Goal: Task Accomplishment & Management: Complete application form

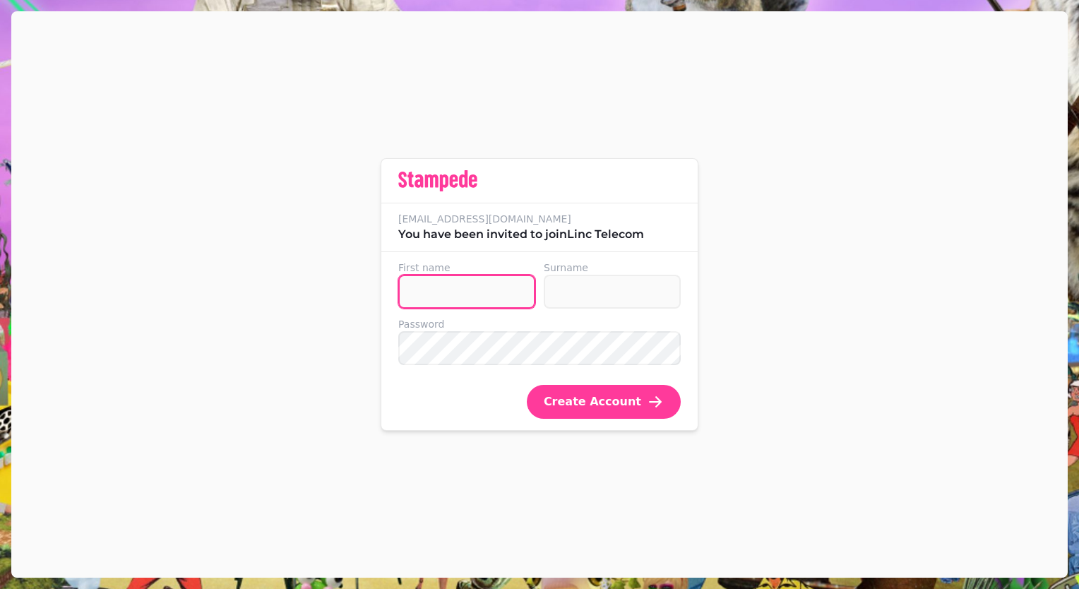
click at [497, 290] on input "First name" at bounding box center [466, 292] width 137 height 34
type input "*"
type input "*******"
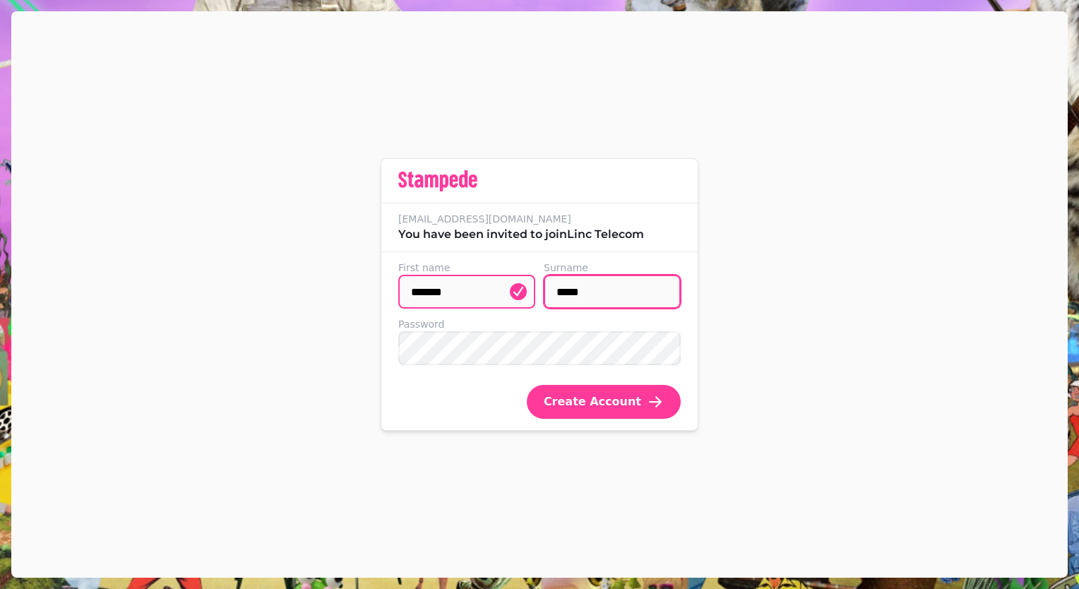
type input "*****"
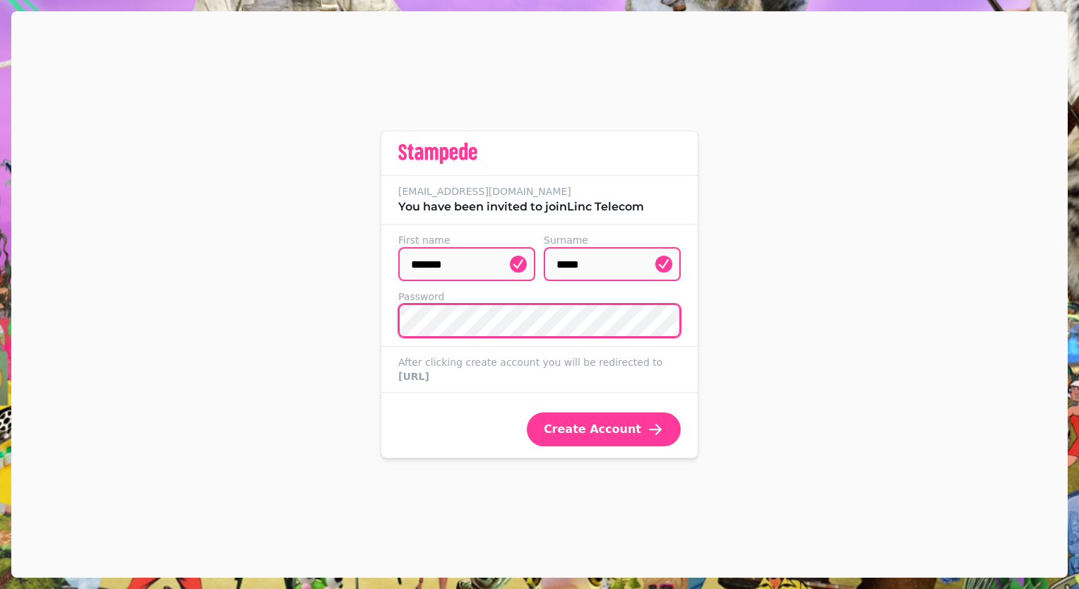
click at [527, 413] on button "Create Account" at bounding box center [604, 430] width 154 height 34
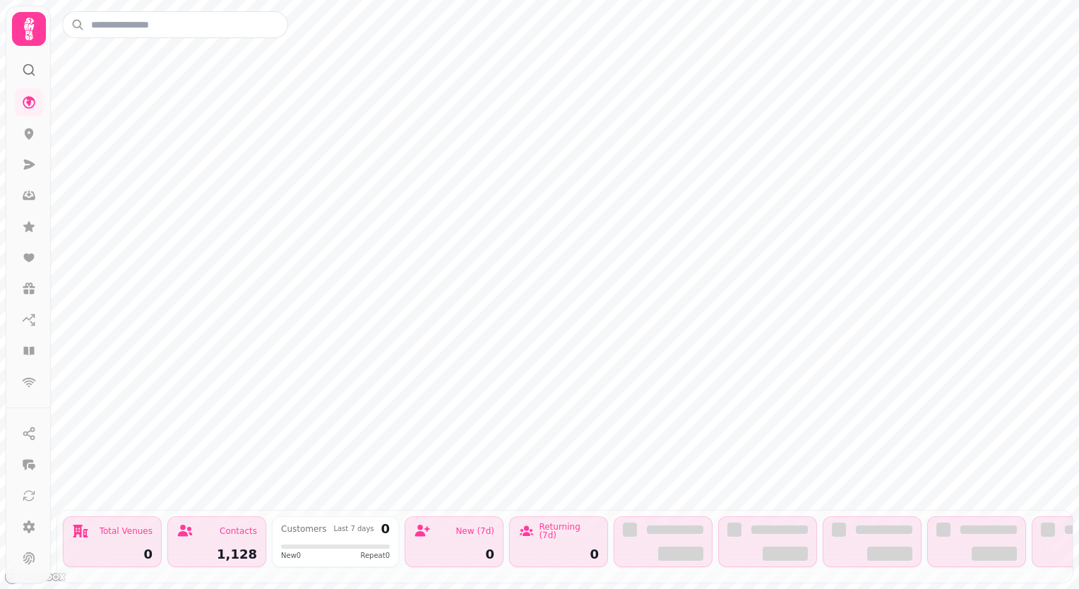
click at [220, 533] on div "Contacts 1,128" at bounding box center [216, 541] width 99 height 51
click at [30, 30] on icon at bounding box center [29, 29] width 28 height 28
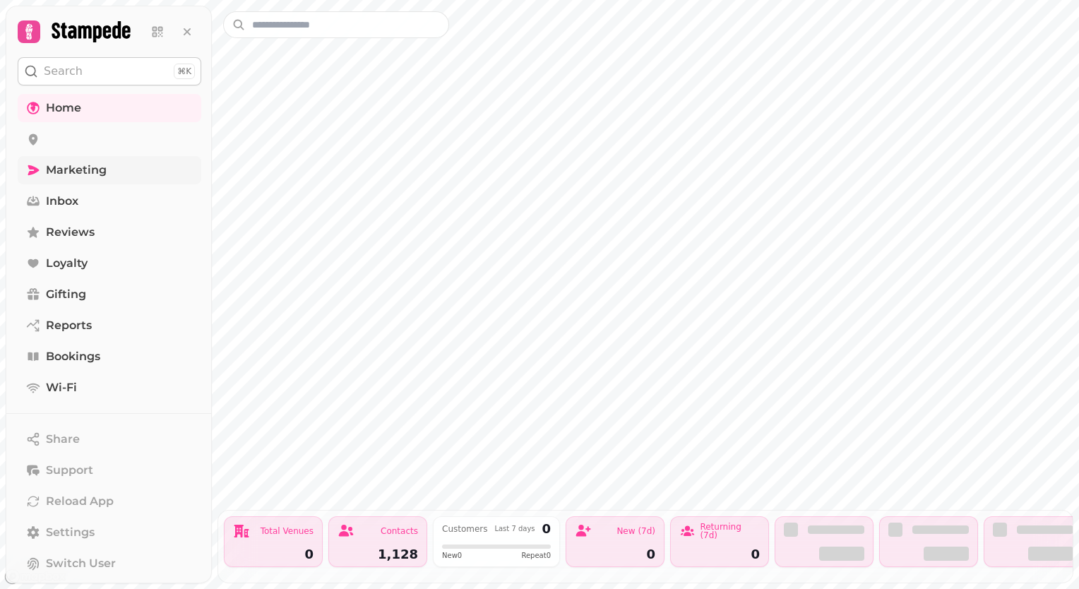
click at [45, 167] on link "Marketing" at bounding box center [110, 170] width 184 height 28
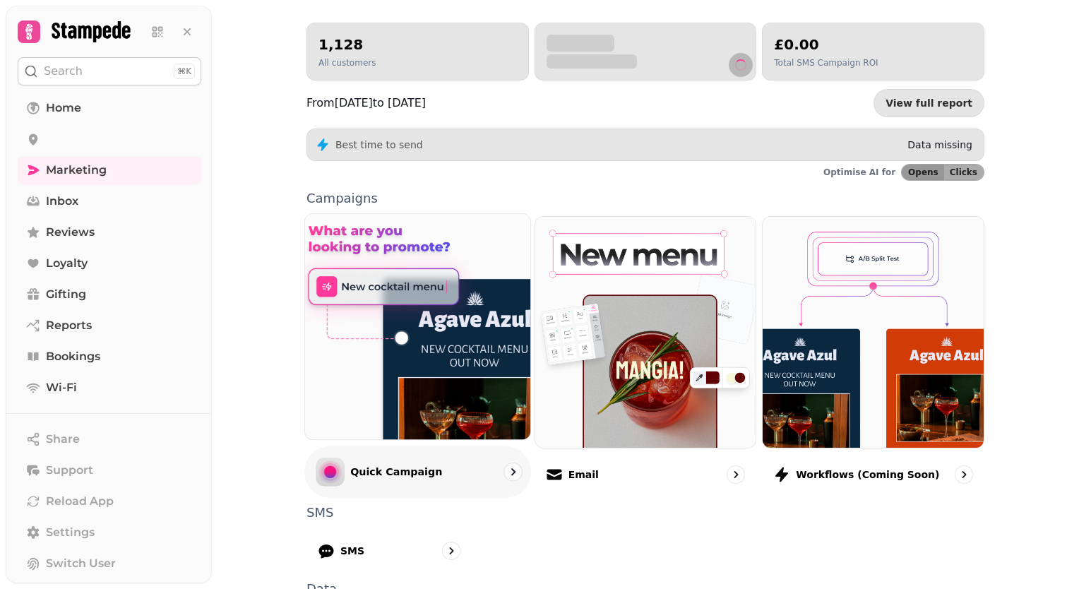
scroll to position [290, 0]
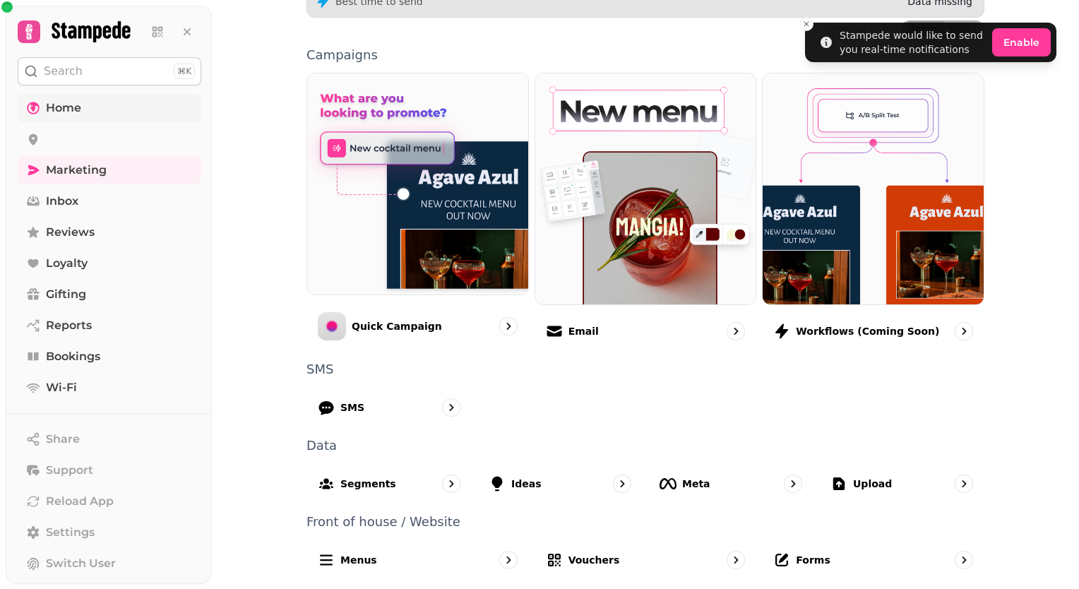
click at [52, 112] on span "Home" at bounding box center [63, 108] width 35 height 17
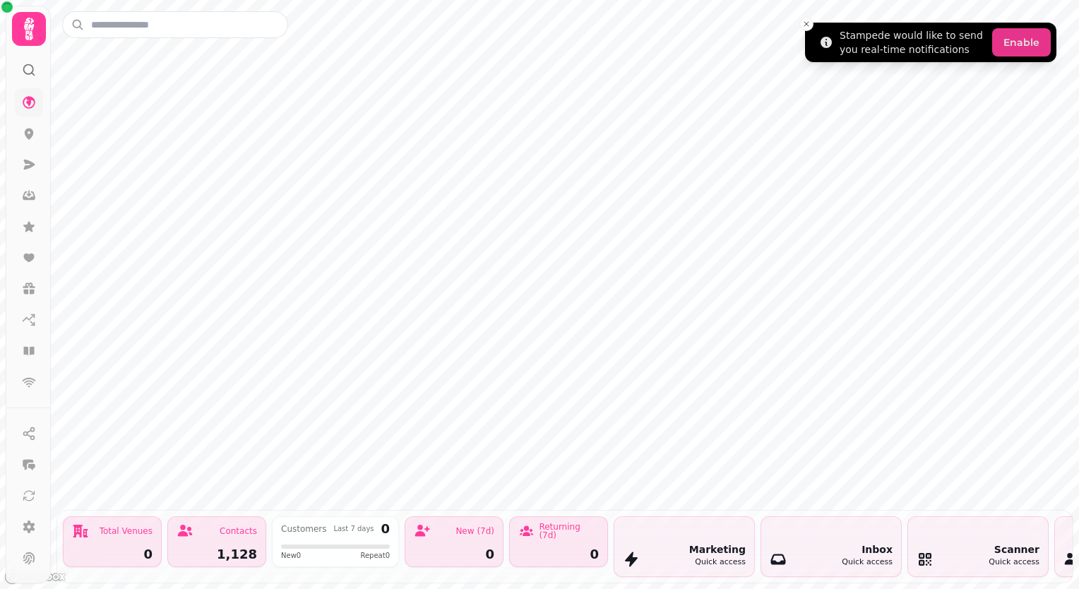
click at [1021, 47] on button "Enable" at bounding box center [1022, 42] width 59 height 28
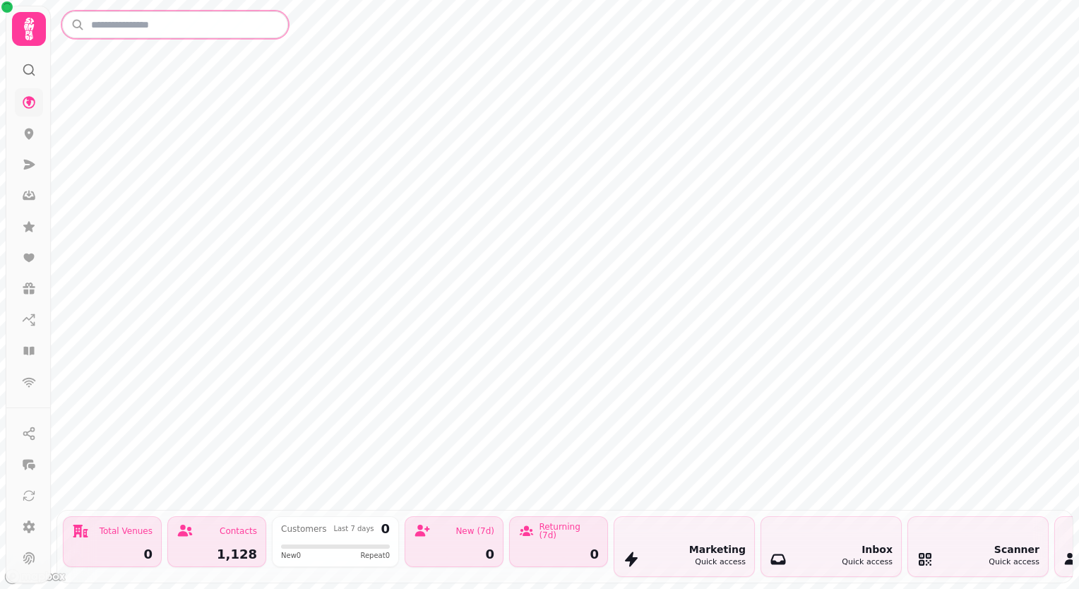
click at [230, 27] on input "text" at bounding box center [175, 24] width 226 height 27
type input "*****"
click at [230, 27] on input "*****" at bounding box center [175, 24] width 226 height 27
click at [278, 516] on div "Customers Last 7 days 0 New 0 Repeat 0" at bounding box center [335, 541] width 127 height 51
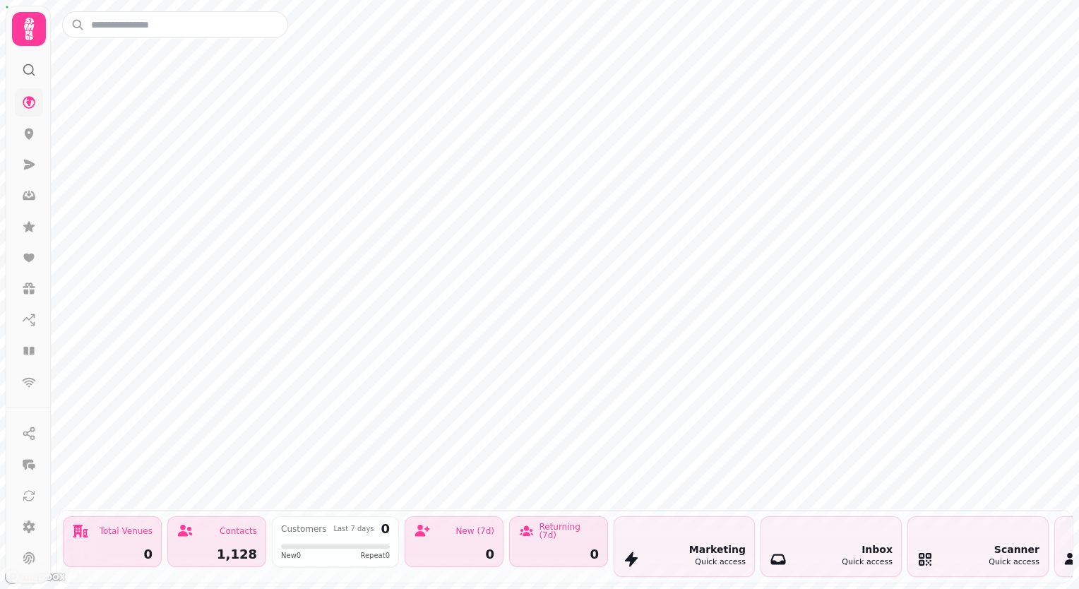
click at [191, 530] on div "Contacts 1,128" at bounding box center [216, 541] width 99 height 51
click at [32, 157] on link at bounding box center [29, 164] width 28 height 28
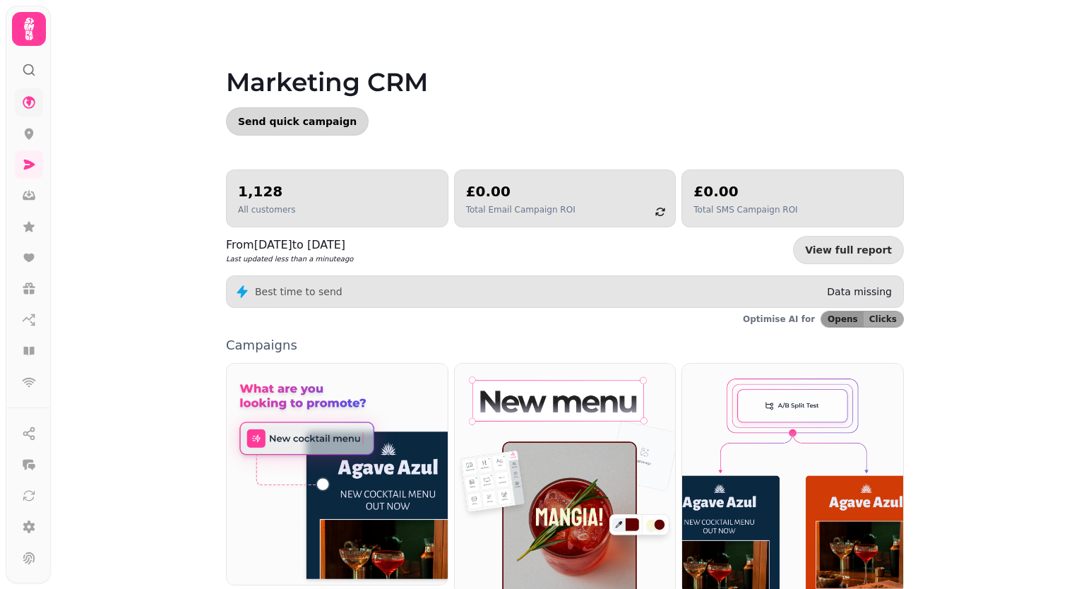
click at [289, 124] on span "Send quick campaign" at bounding box center [297, 122] width 119 height 10
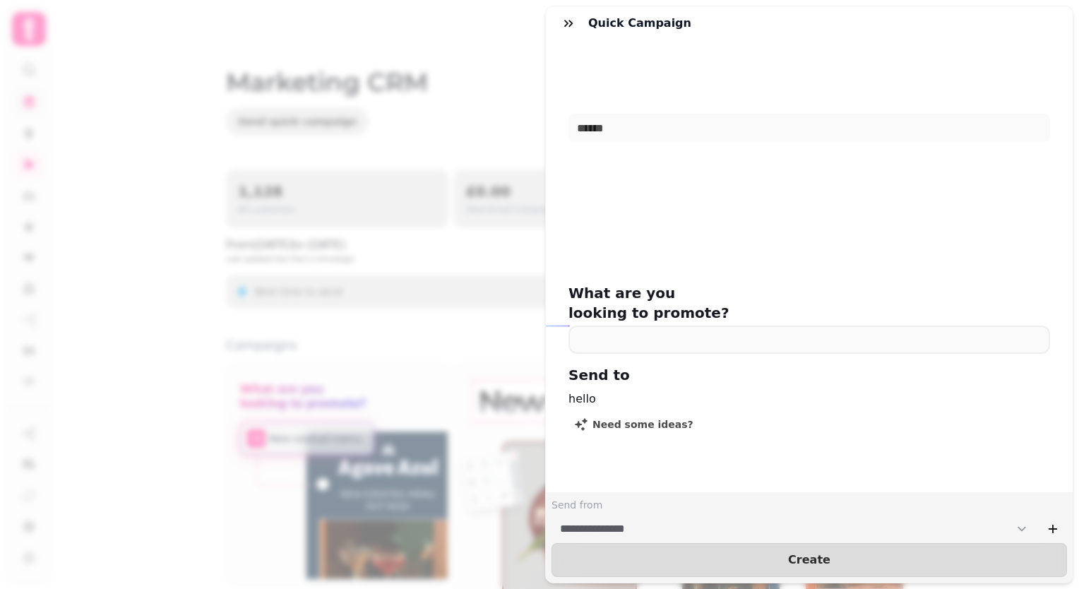
click at [636, 399] on div "Send to hello Need some ideas?" at bounding box center [810, 400] width 482 height 71
click at [641, 368] on div "Send to hello Need some ideas?" at bounding box center [810, 400] width 482 height 71
click at [692, 292] on h2 "What are you looking to promote?" at bounding box center [704, 303] width 271 height 40
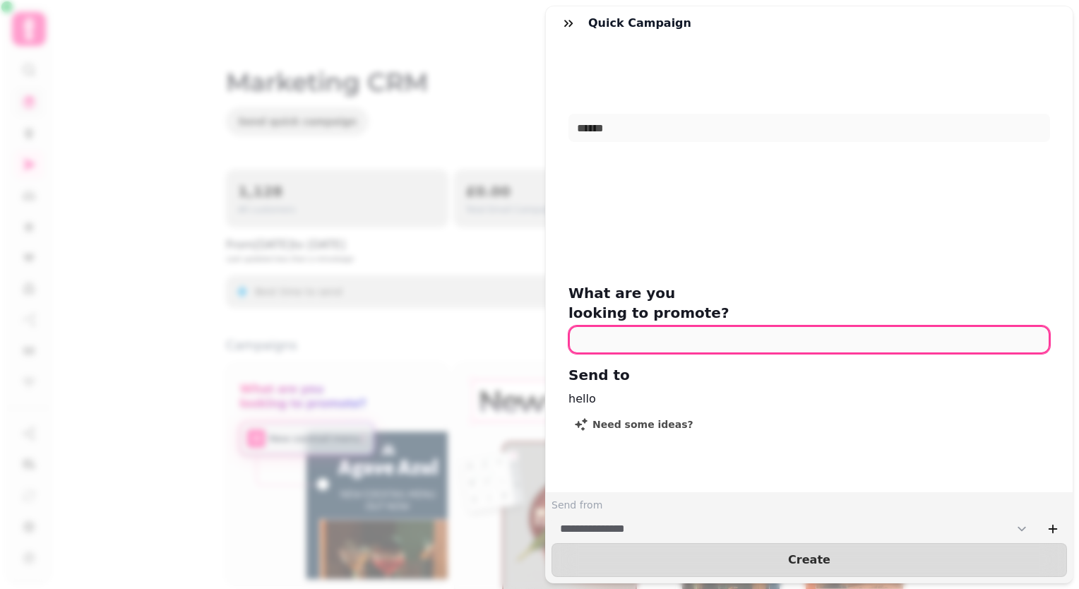
click at [690, 326] on input "text" at bounding box center [810, 340] width 482 height 28
type input "*"
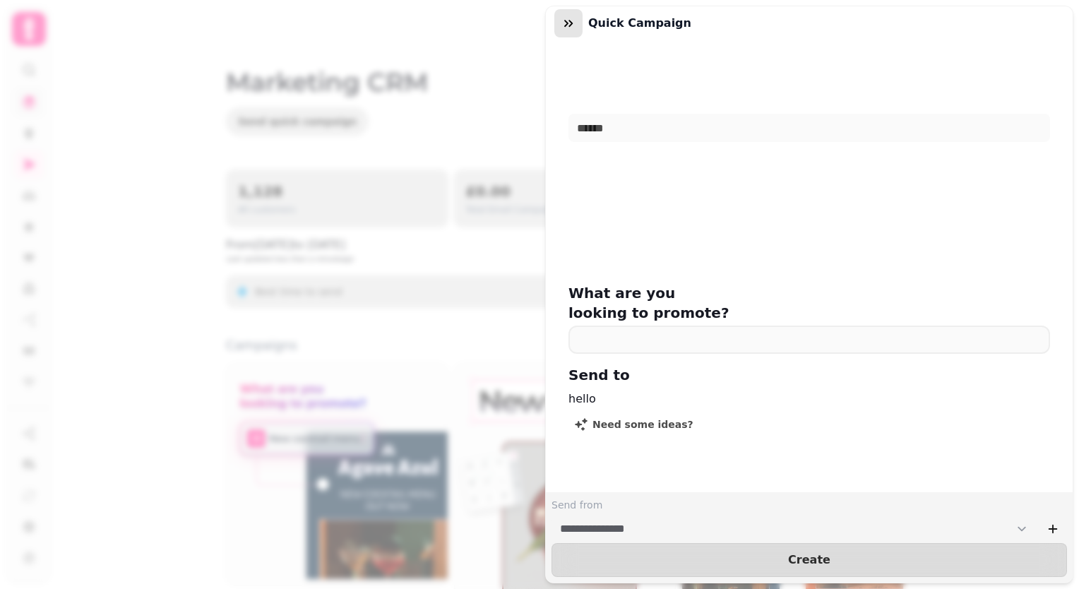
click at [562, 19] on icon "button" at bounding box center [569, 23] width 14 height 14
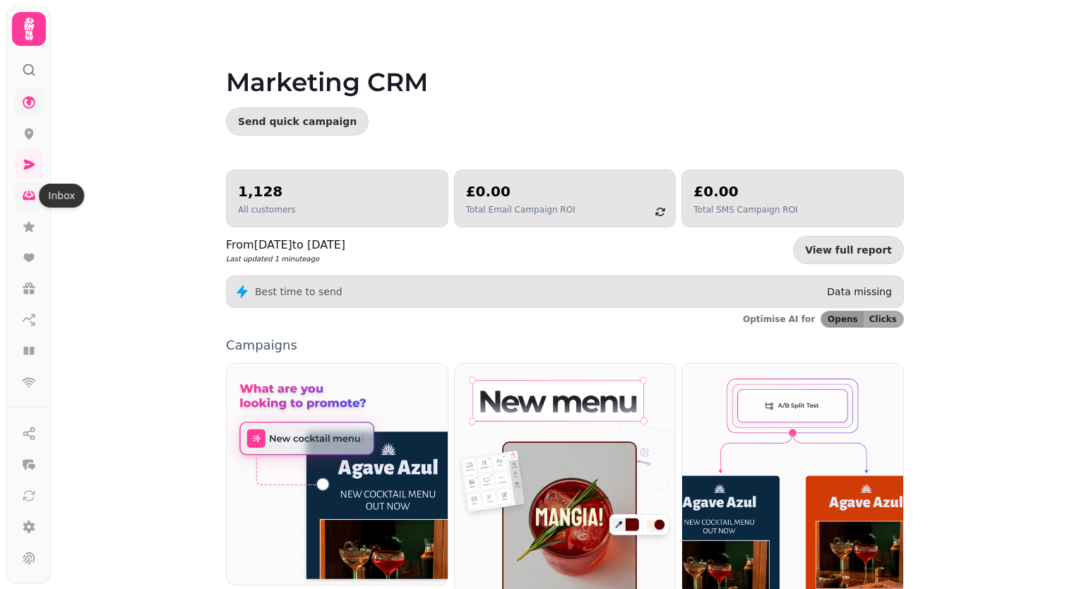
click at [28, 198] on icon at bounding box center [29, 195] width 13 height 9
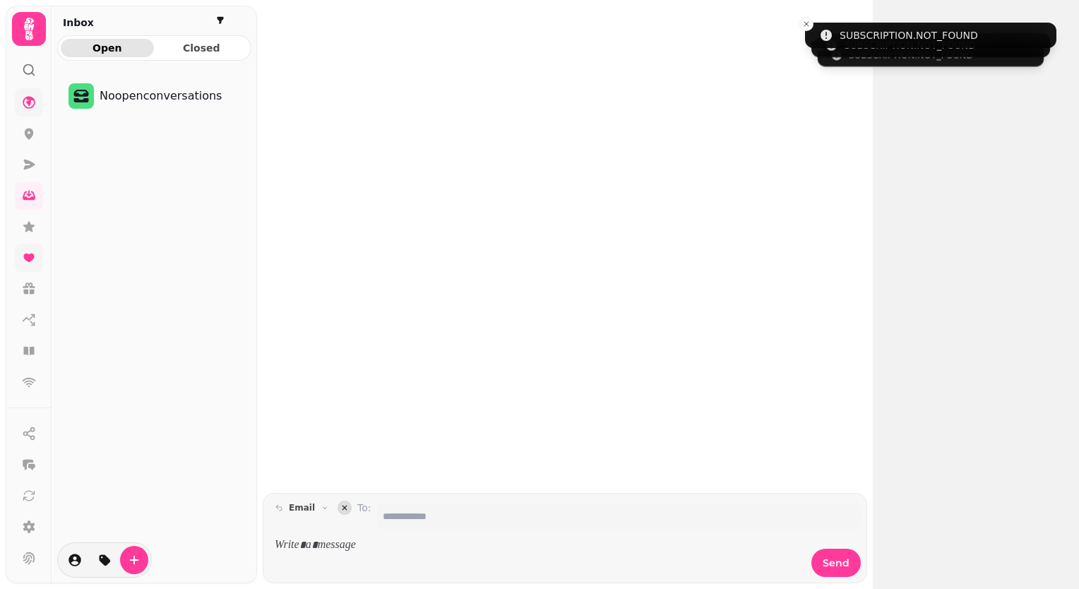
click at [26, 245] on link at bounding box center [29, 258] width 28 height 28
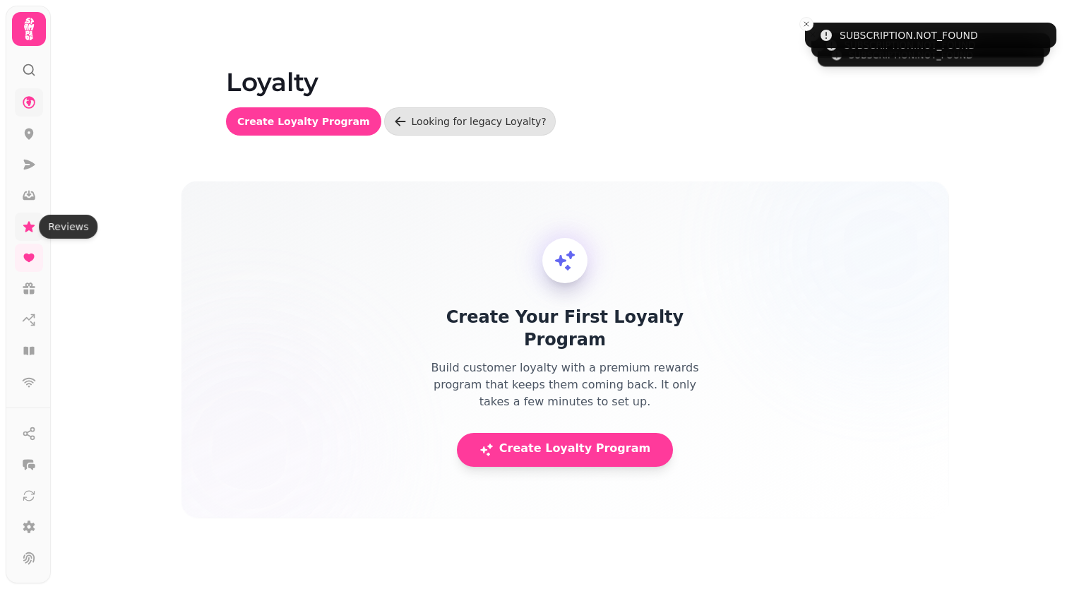
click at [26, 230] on icon at bounding box center [28, 226] width 11 height 11
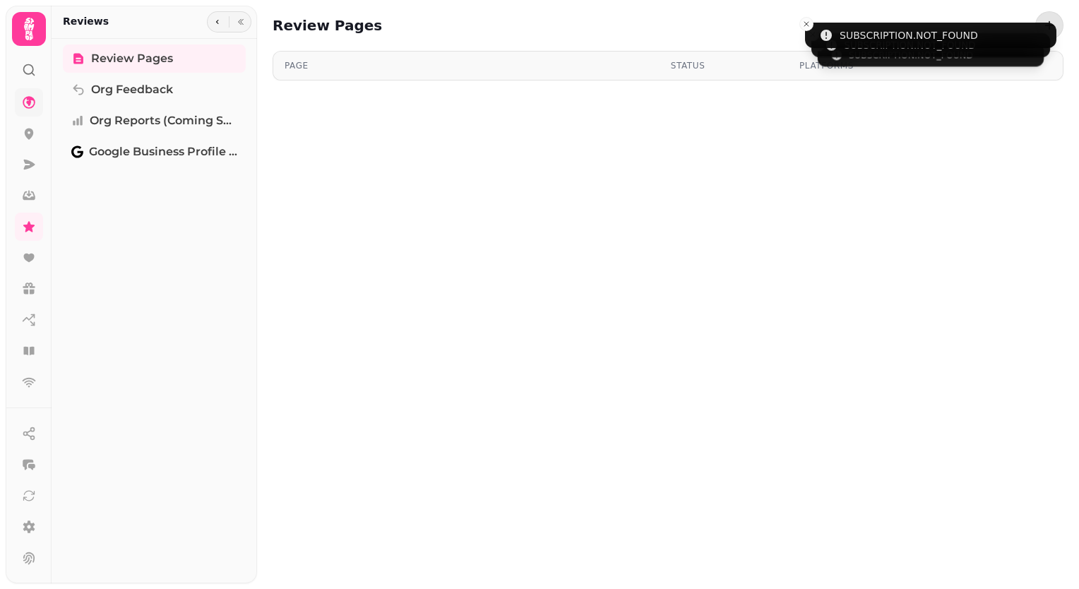
click at [33, 71] on icon at bounding box center [29, 70] width 14 height 14
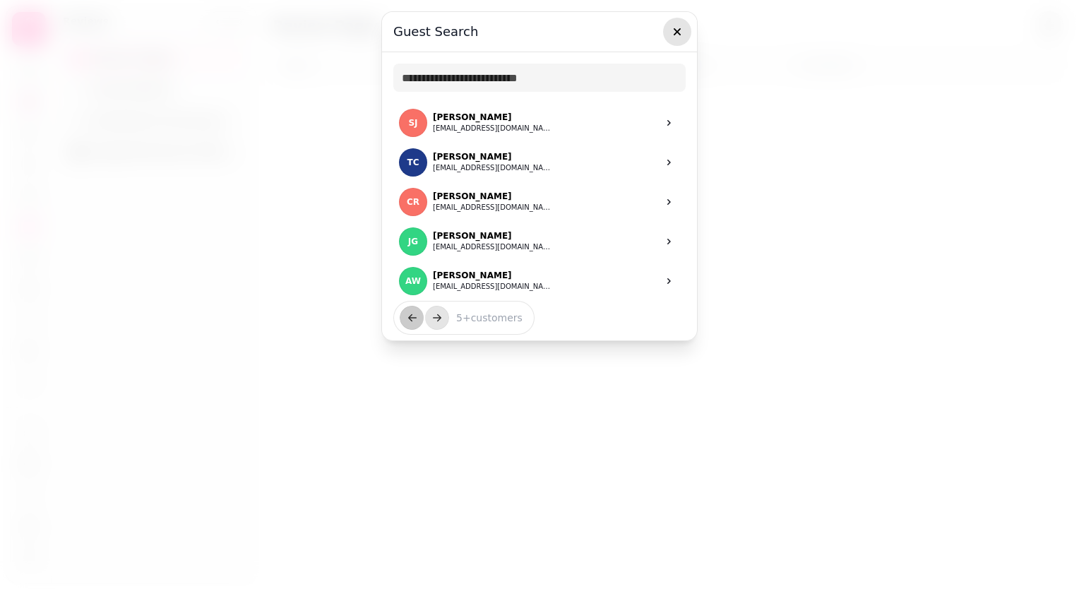
click at [675, 27] on icon "button" at bounding box center [677, 32] width 14 height 14
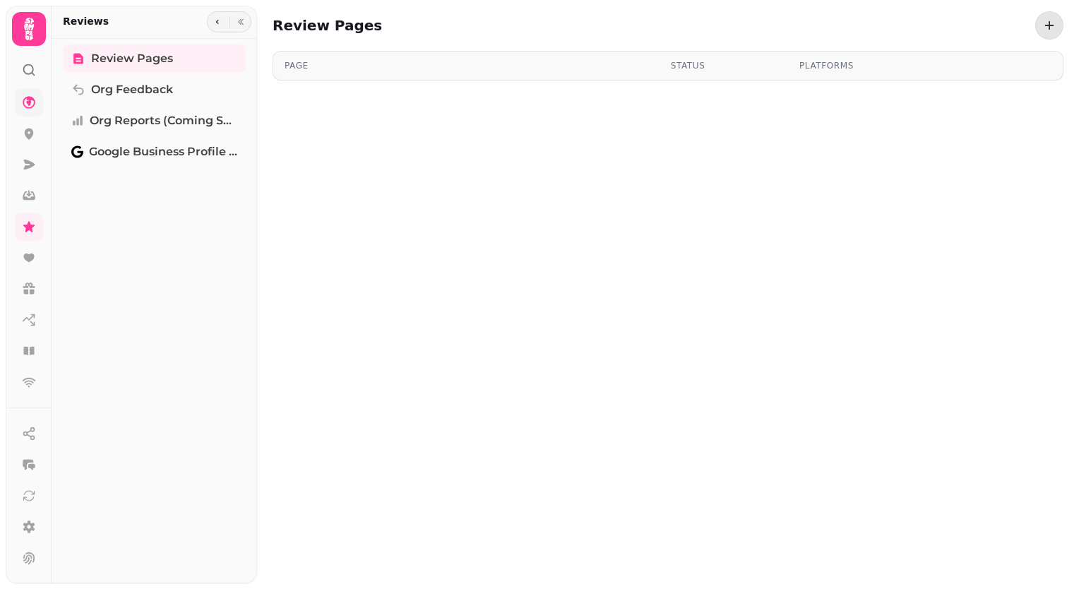
click at [18, 28] on icon at bounding box center [29, 29] width 28 height 28
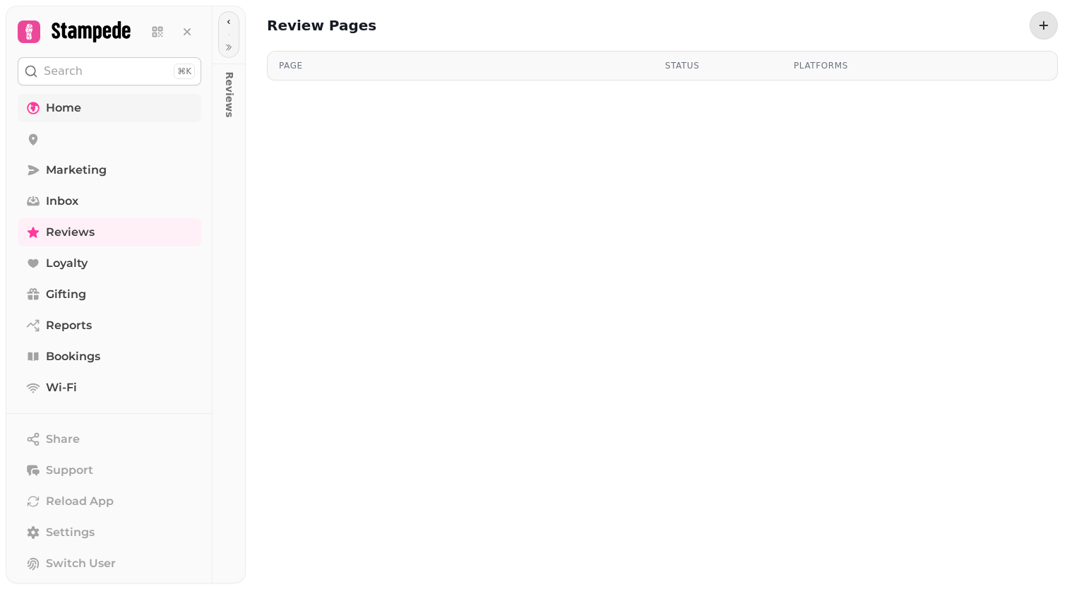
click at [41, 103] on link "Home" at bounding box center [110, 108] width 184 height 28
